Goal: Register for event/course

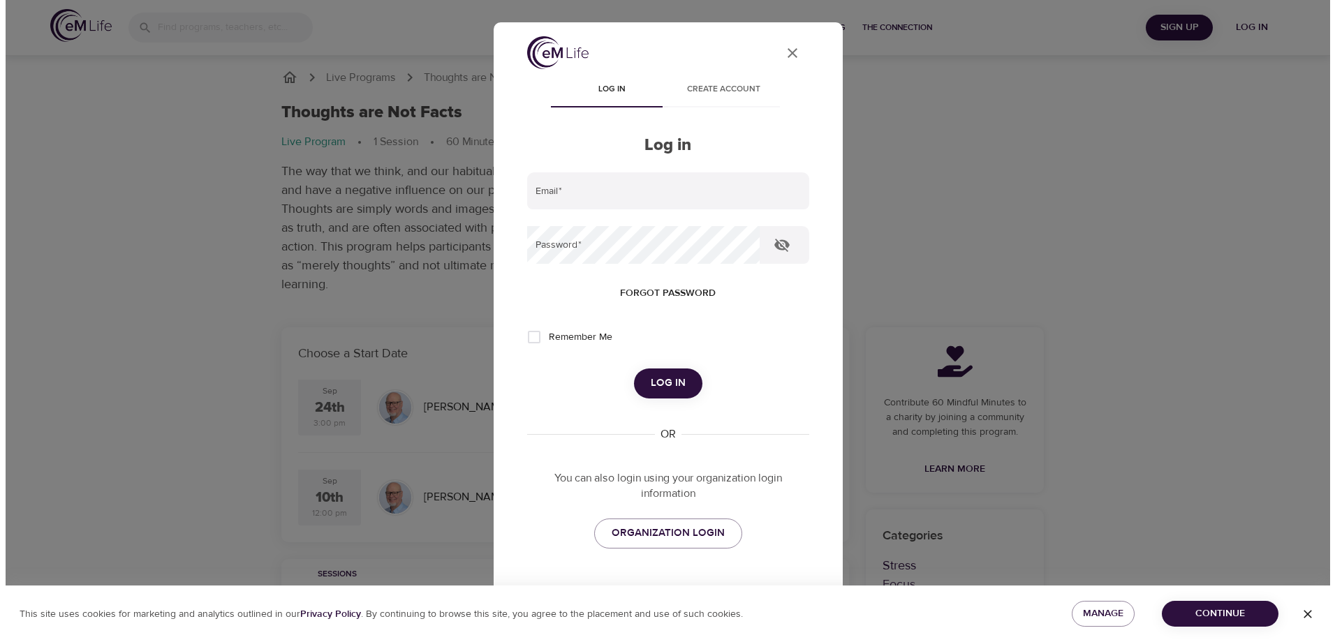
scroll to position [140, 0]
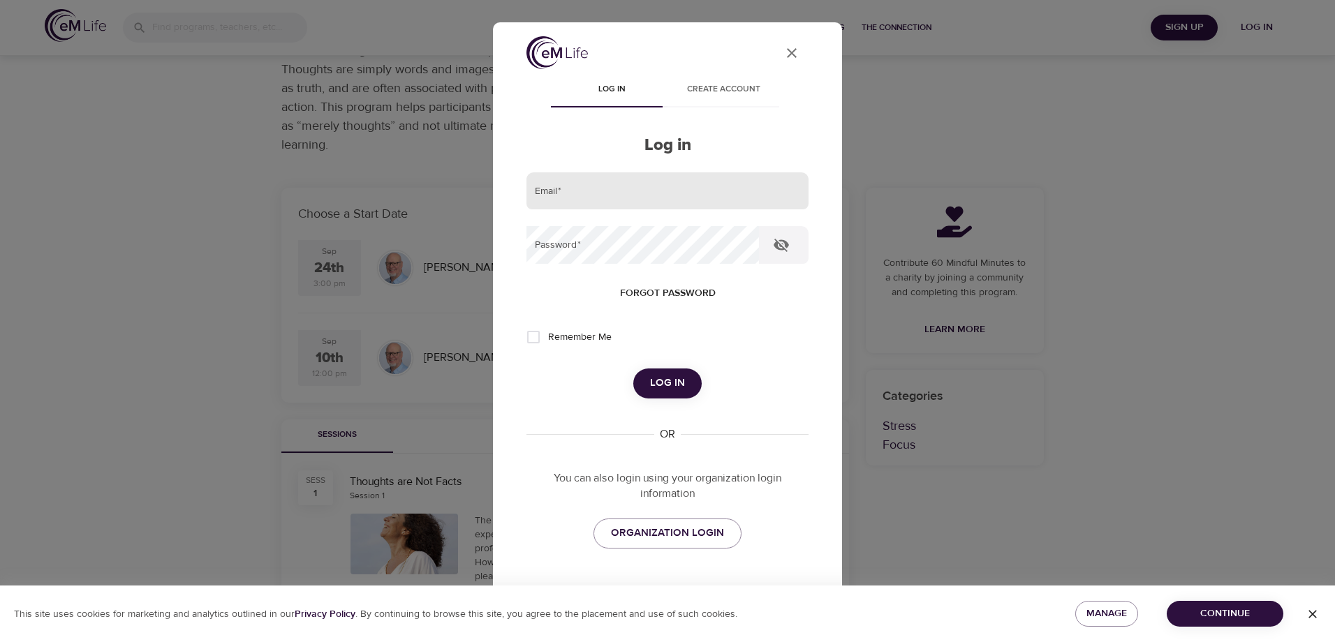
click at [718, 198] on input "email" at bounding box center [667, 191] width 282 height 38
type input "[EMAIL_ADDRESS][DOMAIN_NAME]"
click at [630, 293] on span "Forgot password" at bounding box center [668, 293] width 96 height 17
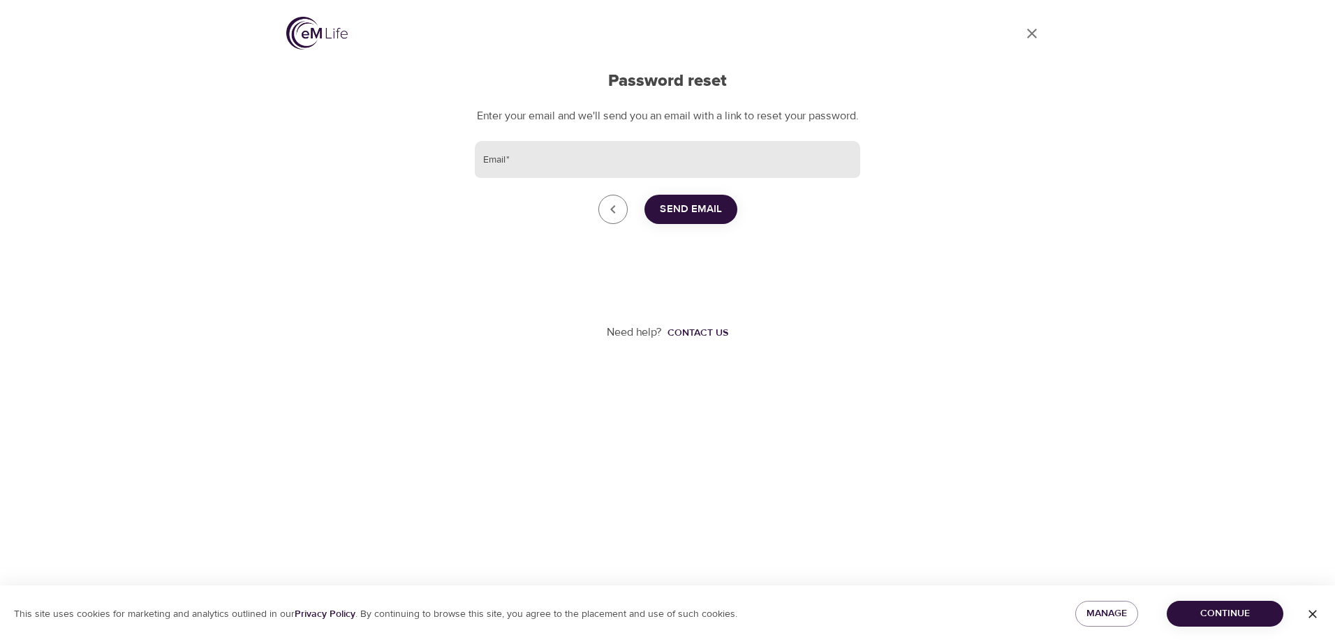
click at [581, 166] on input "Email   *" at bounding box center [667, 160] width 385 height 38
type input "[EMAIL_ADDRESS][DOMAIN_NAME]"
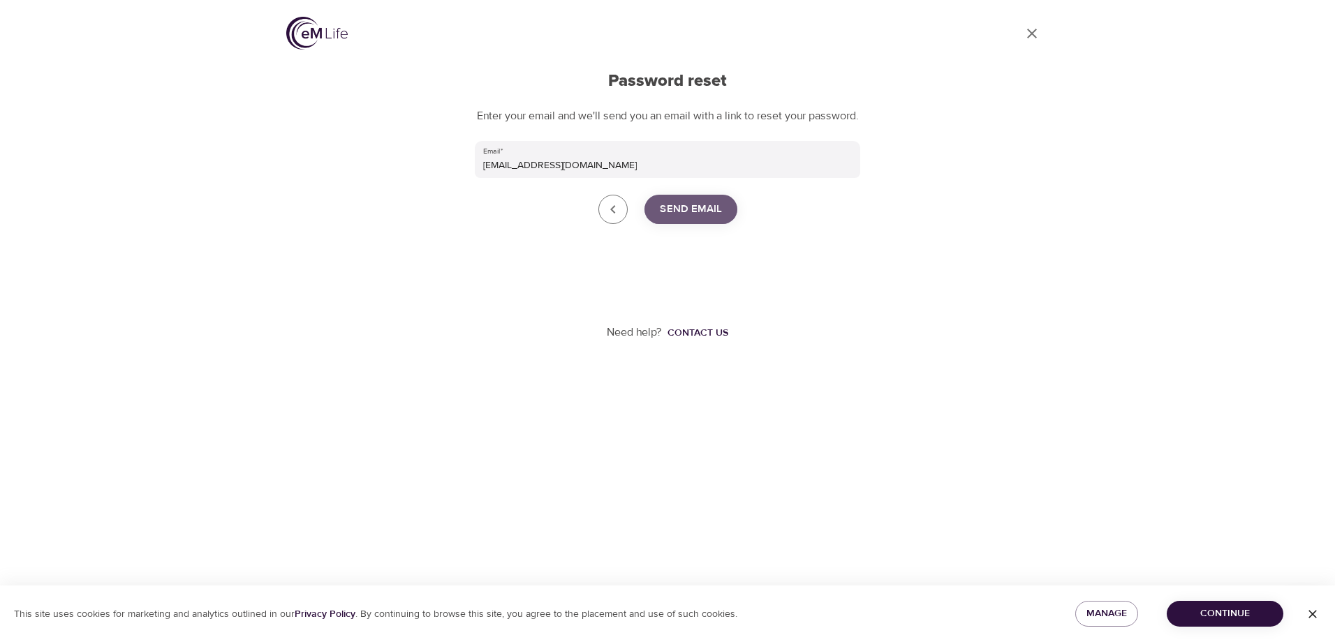
click at [712, 218] on span "Send Email" at bounding box center [691, 209] width 62 height 18
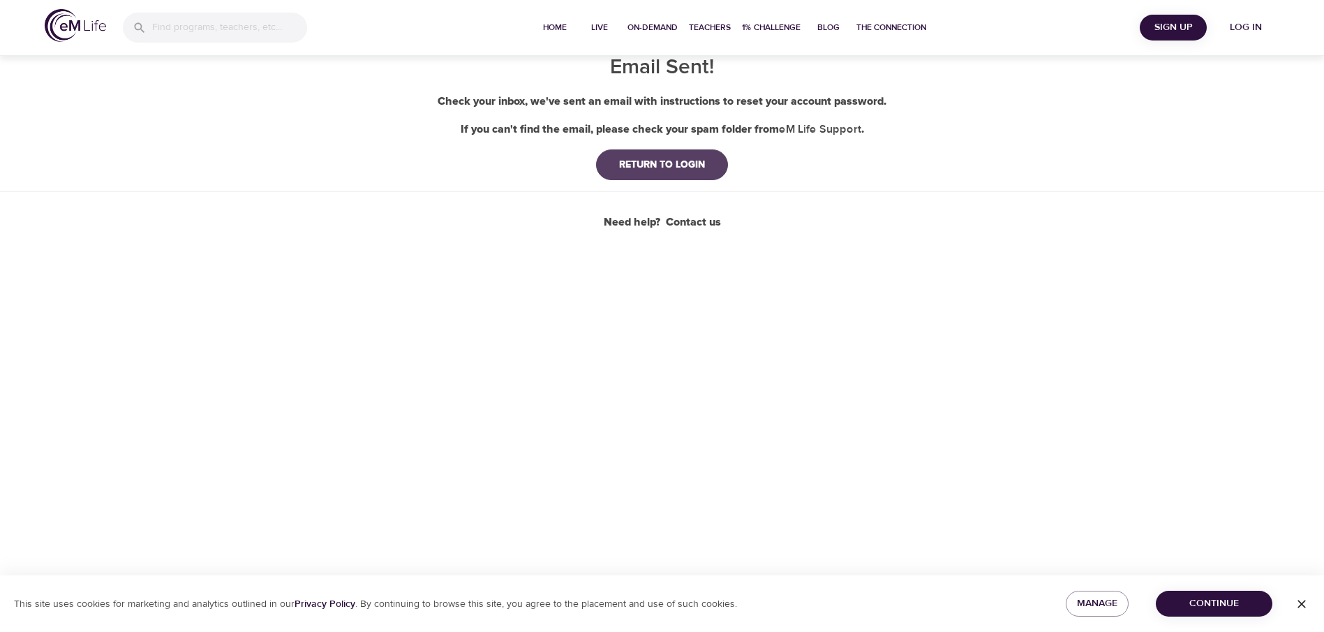
click at [683, 165] on div "RETURN TO LOGIN" at bounding box center [662, 165] width 108 height 14
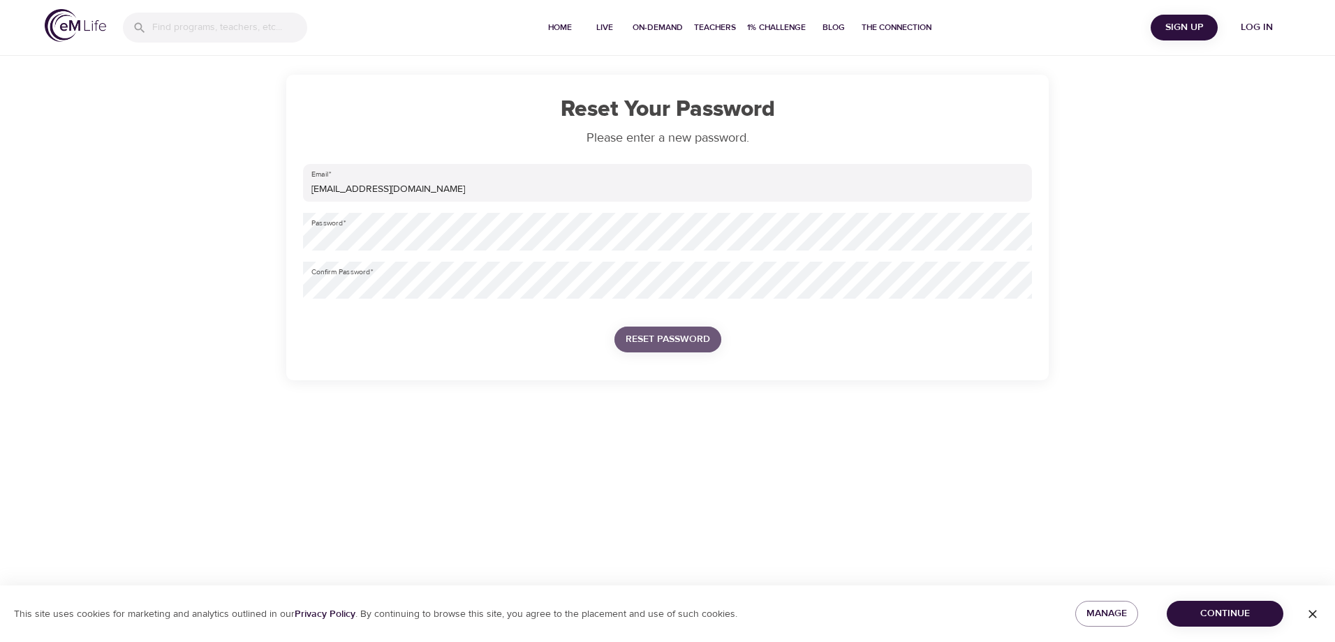
click at [657, 331] on span "Reset Password" at bounding box center [667, 339] width 84 height 17
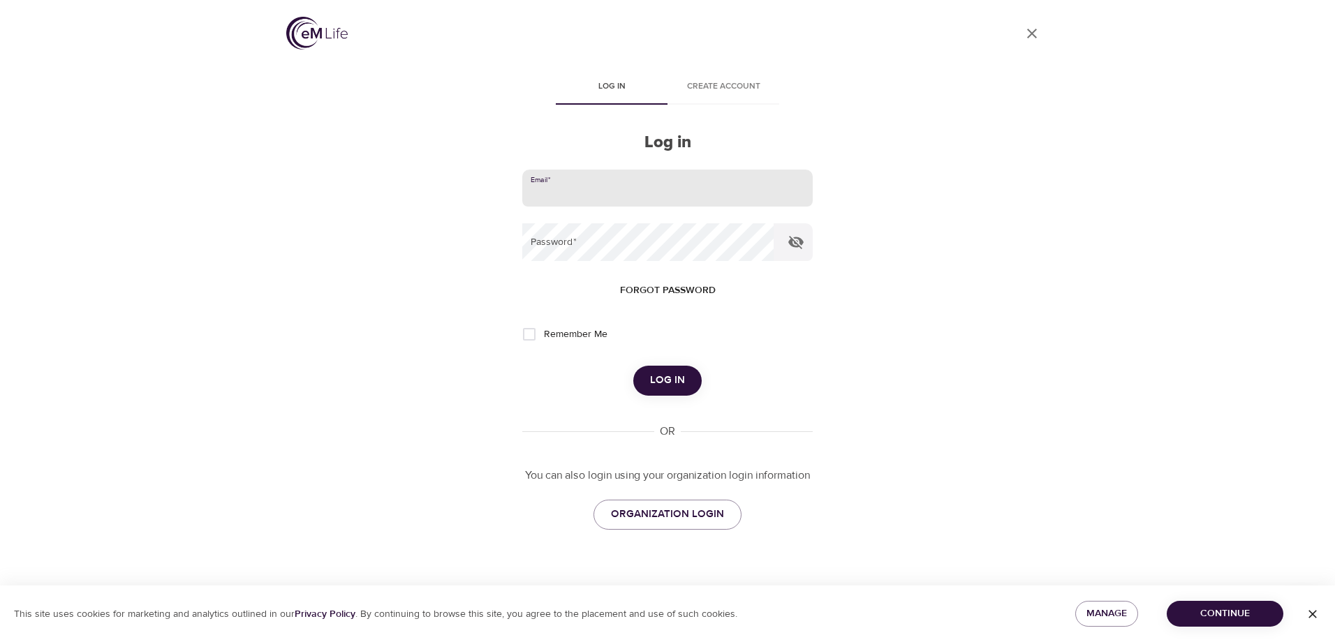
click at [593, 190] on input "email" at bounding box center [667, 189] width 290 height 38
type input "[EMAIL_ADDRESS][DOMAIN_NAME]"
click at [633, 366] on button "Log in" at bounding box center [667, 380] width 68 height 29
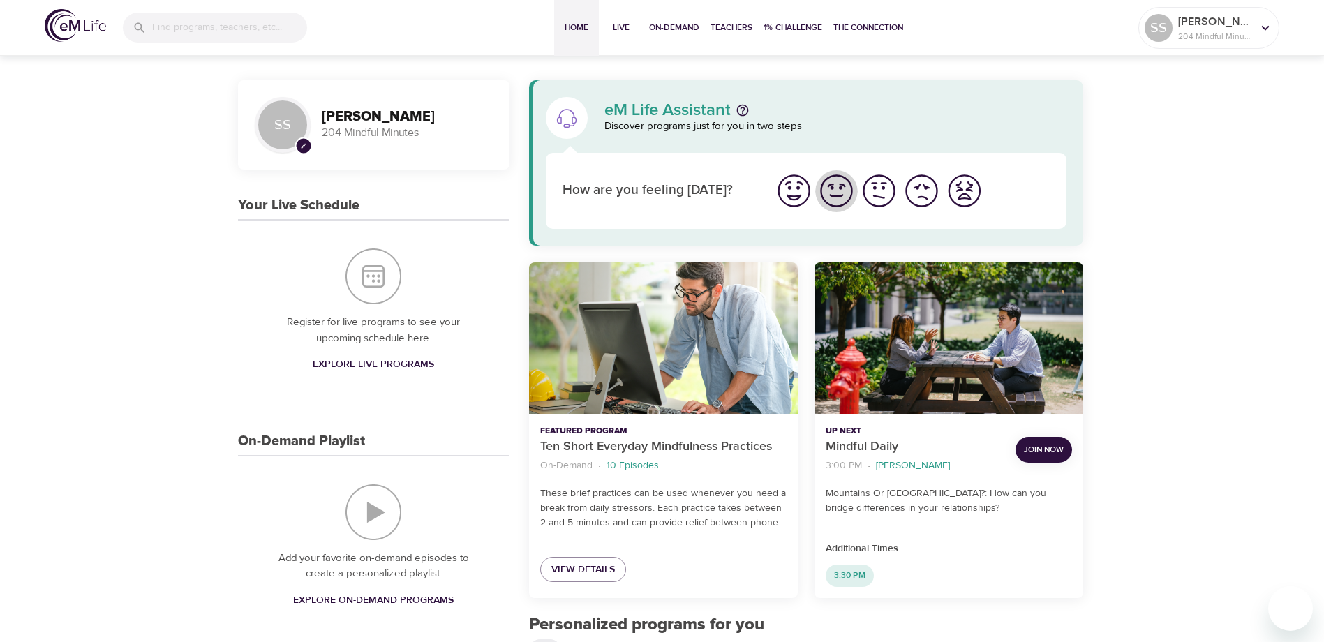
click at [828, 197] on img "I'm feeling good" at bounding box center [836, 191] width 38 height 38
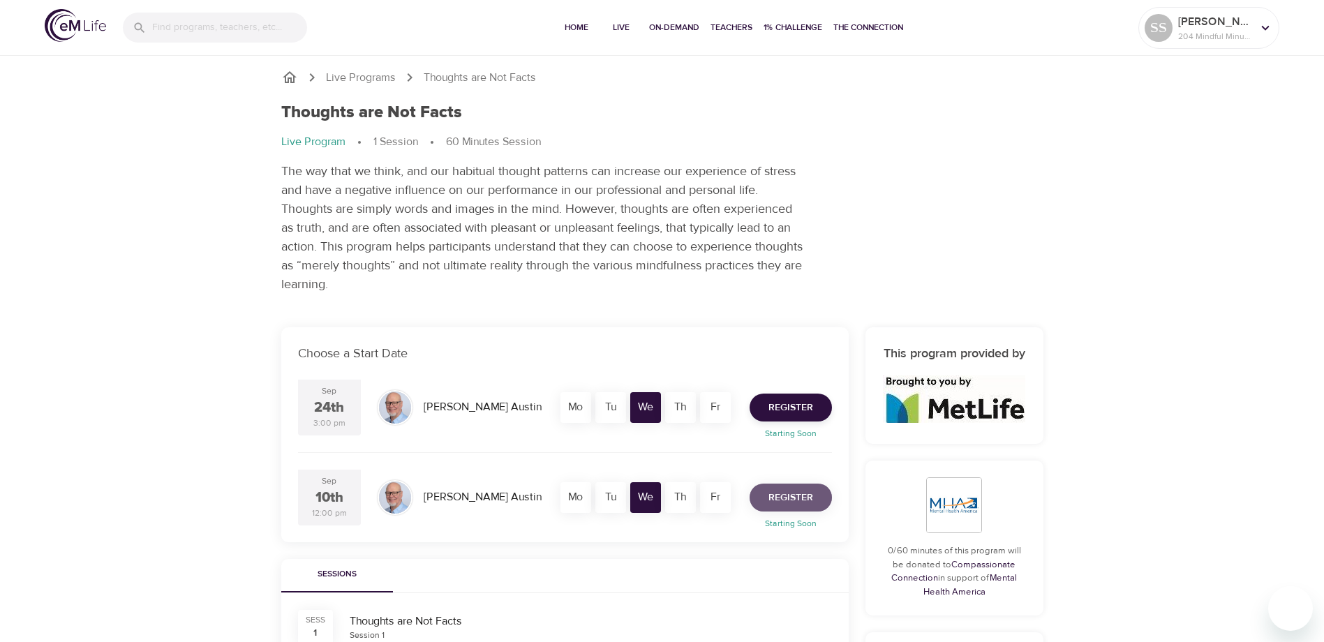
click at [793, 496] on span "Register" at bounding box center [791, 497] width 45 height 17
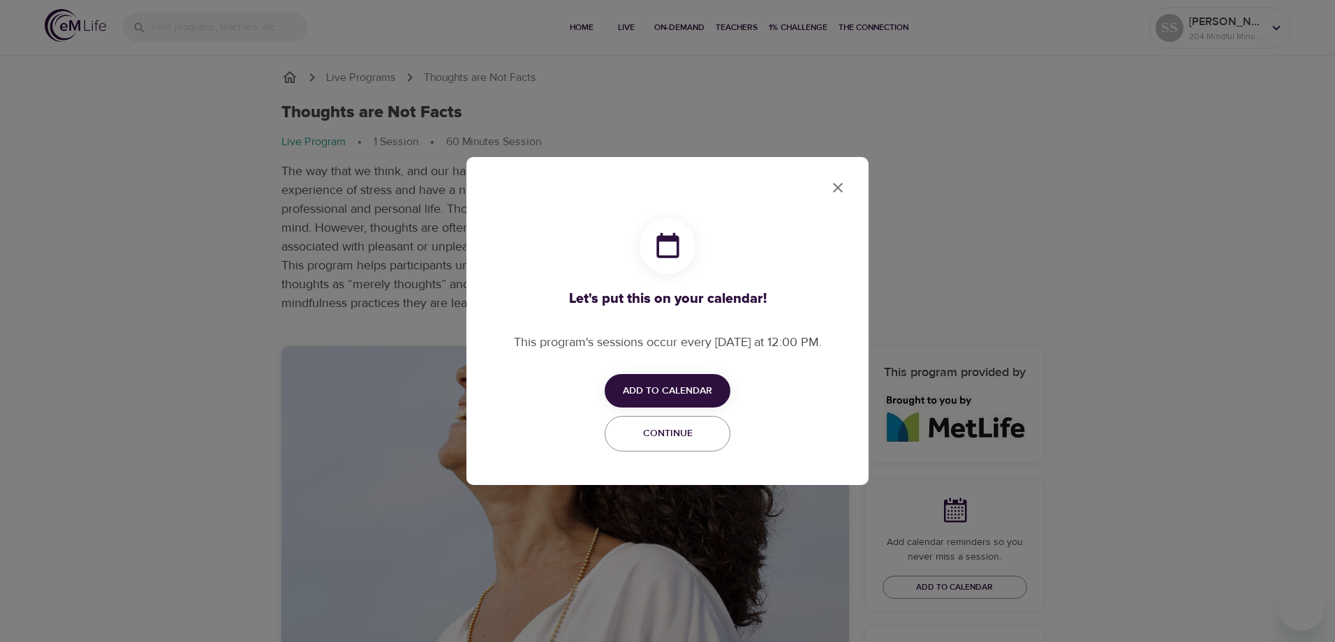
checkbox input "true"
click at [672, 384] on span "Add to Calendar" at bounding box center [667, 391] width 89 height 17
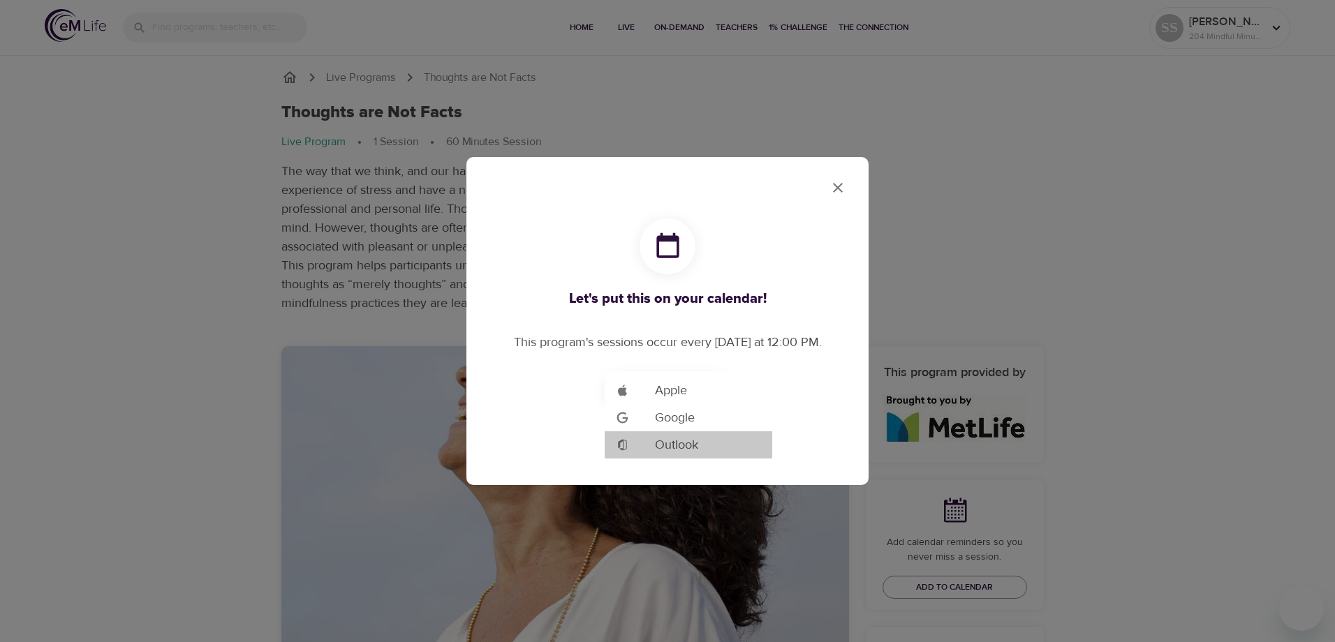
click at [658, 445] on span "Outlook" at bounding box center [676, 445] width 43 height 19
click at [835, 189] on div at bounding box center [667, 321] width 1335 height 642
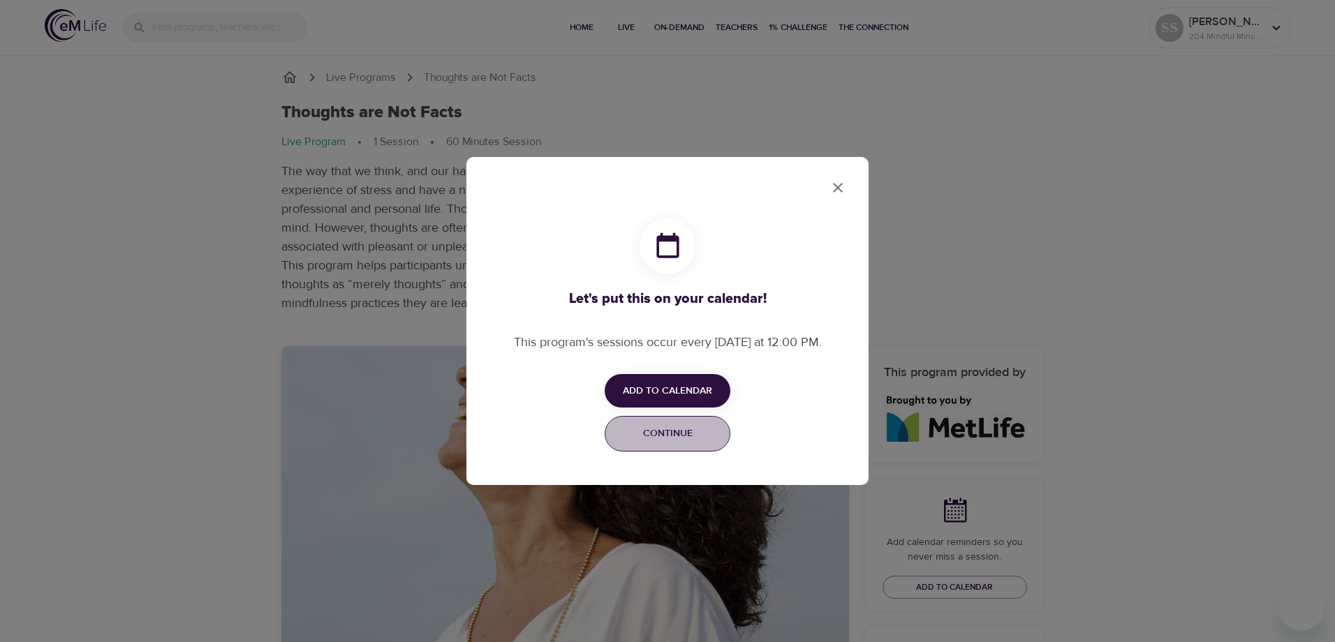
click at [702, 436] on span "Continue" at bounding box center [668, 433] width 108 height 17
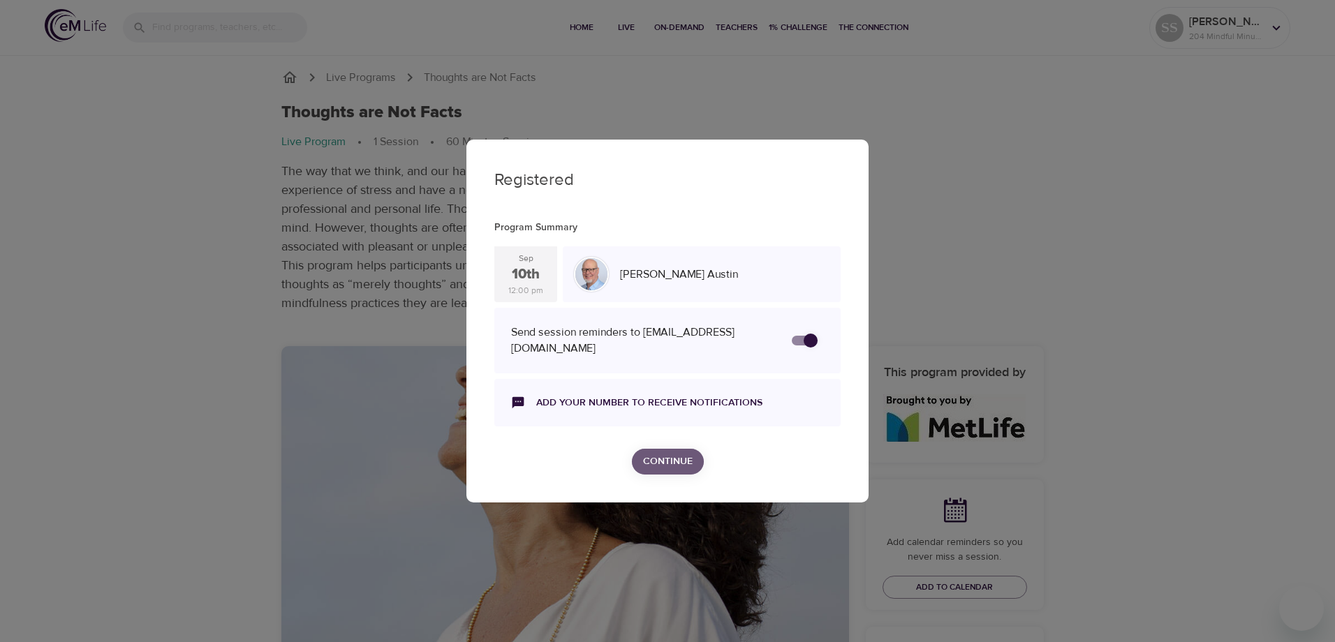
click at [688, 453] on span "Continue" at bounding box center [668, 461] width 50 height 17
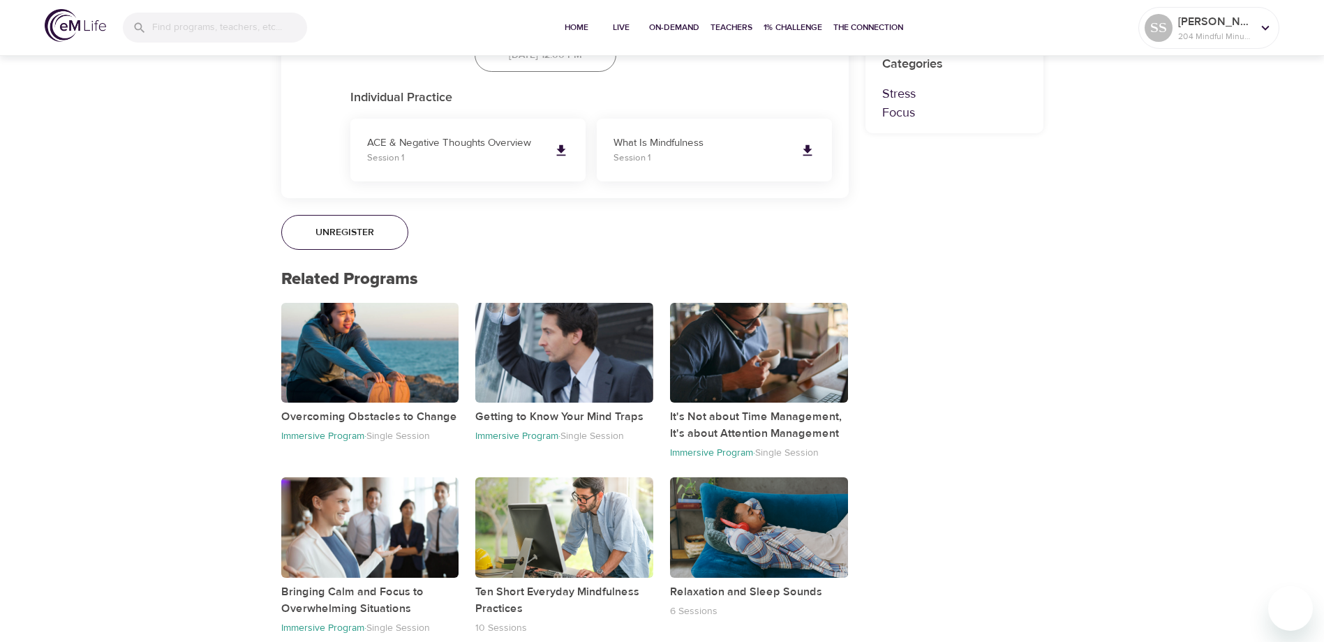
scroll to position [942, 0]
